Goal: Navigation & Orientation: Understand site structure

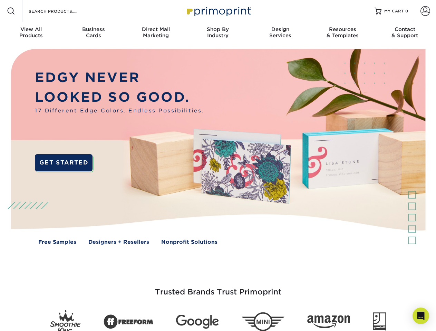
click at [218, 166] on img at bounding box center [217, 152] width 431 height 216
click at [11, 11] on span at bounding box center [11, 11] width 8 height 8
click at [425, 11] on span at bounding box center [425, 11] width 10 height 10
click at [31, 33] on div "View All Products" at bounding box center [31, 32] width 62 height 12
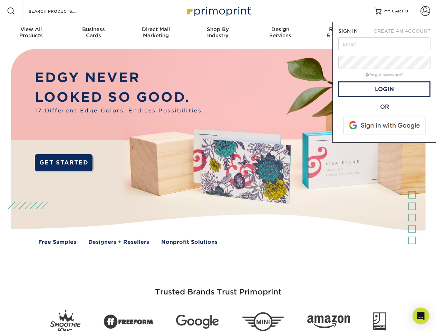
click at [93, 33] on div "Business Cards" at bounding box center [93, 32] width 62 height 12
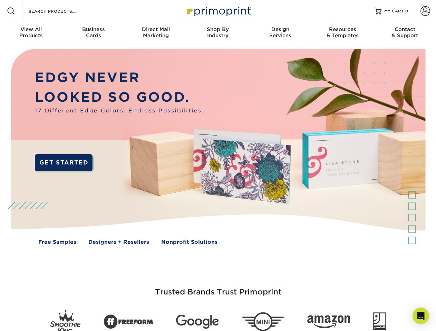
click at [156, 33] on div "Direct Mail Marketing" at bounding box center [155, 32] width 62 height 12
click at [218, 33] on div "Shop By Industry" at bounding box center [218, 32] width 62 height 12
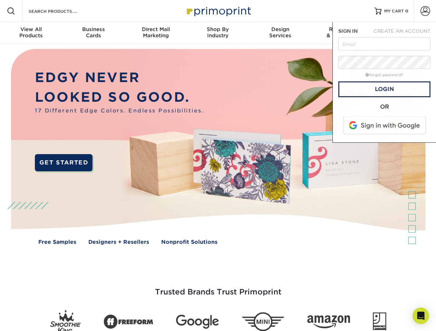
click at [280, 33] on div "Design Services" at bounding box center [280, 32] width 62 height 12
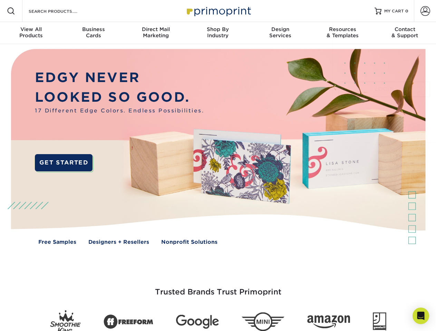
click at [342, 33] on span "SIGN IN" at bounding box center [347, 31] width 19 height 6
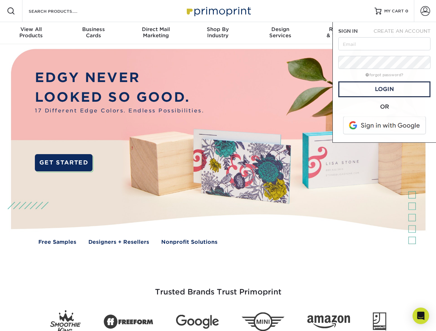
click at [405, 33] on div "Contact & Support" at bounding box center [404, 32] width 62 height 12
